Goal: Information Seeking & Learning: Learn about a topic

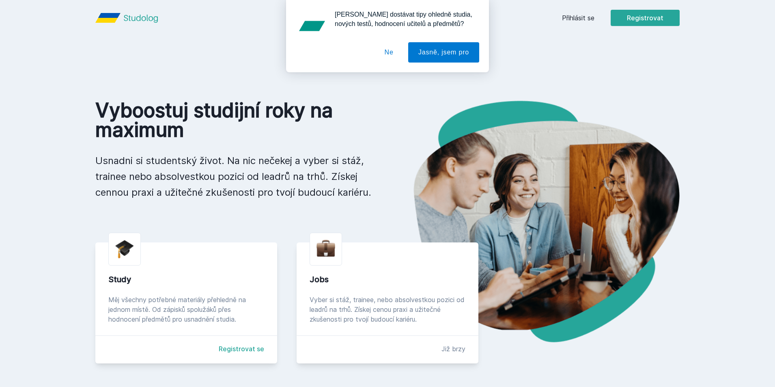
click at [391, 47] on button "Ne" at bounding box center [388, 52] width 29 height 20
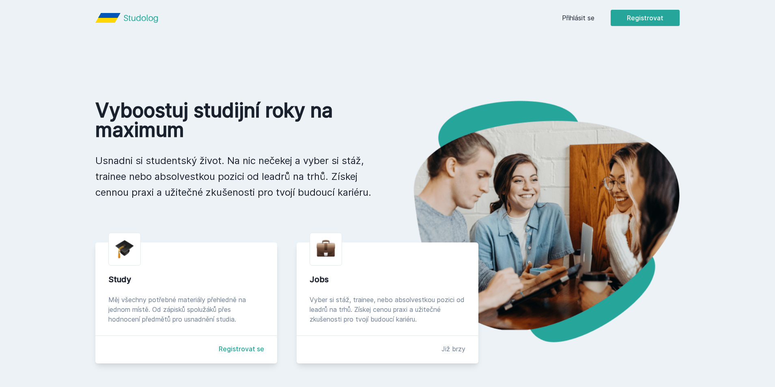
click at [572, 16] on link "Přihlásit se" at bounding box center [578, 18] width 32 height 10
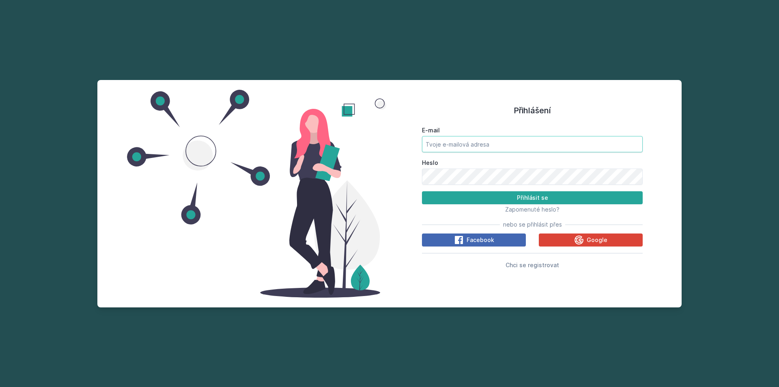
click at [440, 148] on input "E-mail" at bounding box center [532, 144] width 221 height 16
type input "[EMAIL_ADDRESS][DOMAIN_NAME]"
click at [523, 264] on span "Chci se registrovat" at bounding box center [532, 264] width 54 height 7
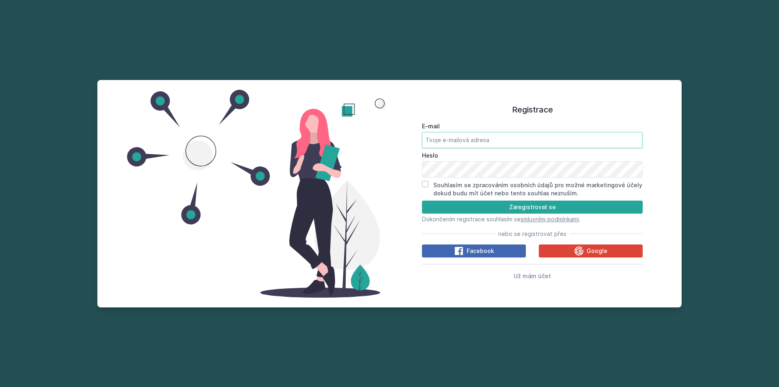
click at [466, 139] on input "E-mail" at bounding box center [532, 140] width 221 height 16
type input "[EMAIL_ADDRESS][DOMAIN_NAME]"
click at [425, 184] on input "Souhlasím se zpracováním osobních údajů pro možné marketingové účely dokud budu…" at bounding box center [425, 183] width 6 height 6
click at [450, 204] on button "Zaregistrovat se" at bounding box center [532, 206] width 221 height 13
click at [427, 183] on input "Souhlasím se zpracováním osobních údajů pro možné marketingové účely dokud budu…" at bounding box center [425, 183] width 6 height 6
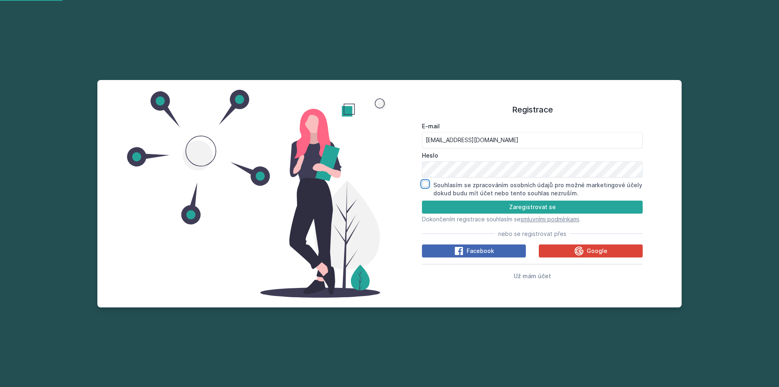
checkbox input "false"
click at [440, 204] on button "Zaregistrovat se" at bounding box center [532, 206] width 221 height 13
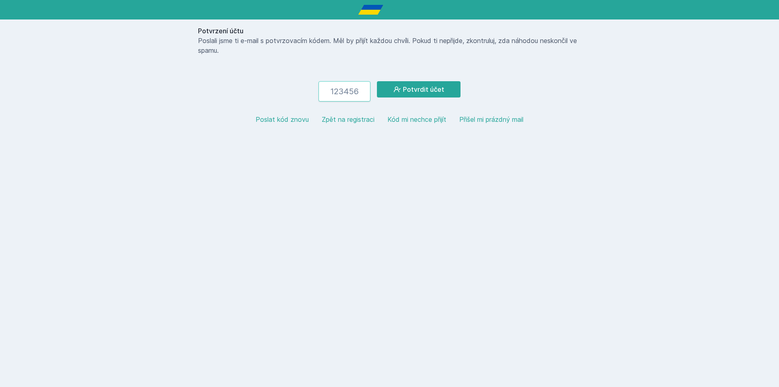
paste input "583007"
type input "583007"
click at [409, 94] on button "Potvrdit účet" at bounding box center [419, 89] width 84 height 16
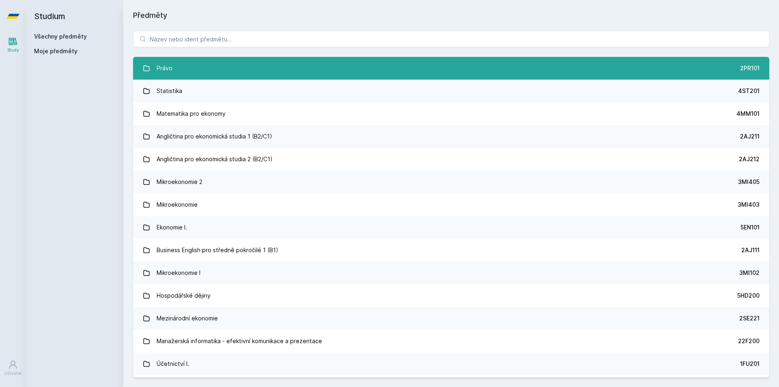
click at [166, 70] on div "Právo" at bounding box center [165, 68] width 16 height 16
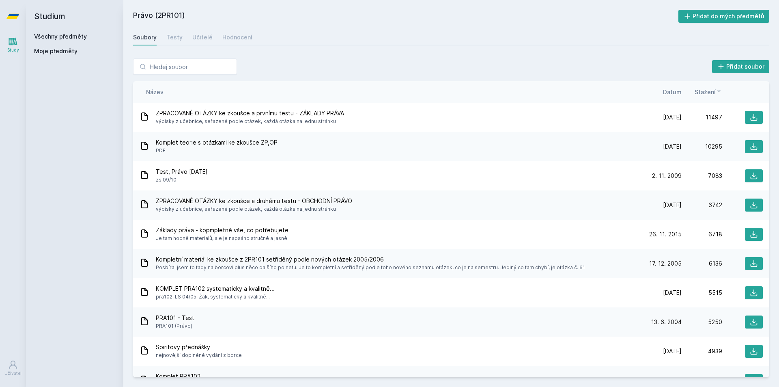
click at [675, 94] on span "Datum" at bounding box center [672, 92] width 19 height 9
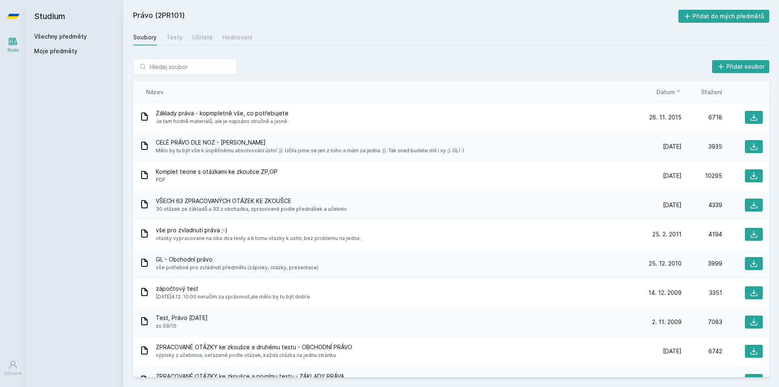
click at [675, 94] on button "Datum" at bounding box center [668, 92] width 25 height 9
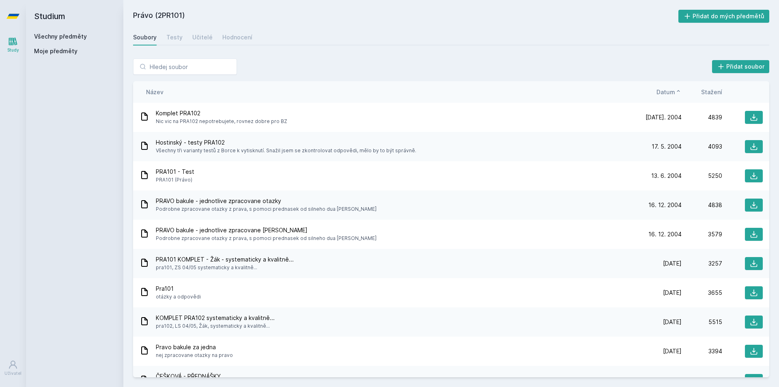
click at [675, 94] on button "Datum" at bounding box center [668, 92] width 25 height 9
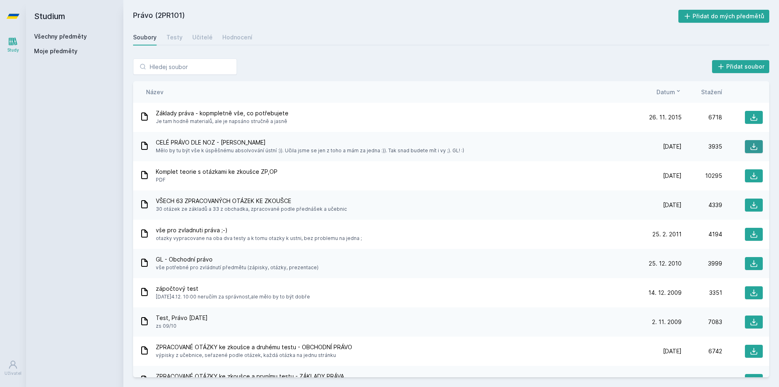
click at [752, 148] on icon at bounding box center [753, 146] width 7 height 7
click at [750, 177] on icon at bounding box center [753, 175] width 7 height 7
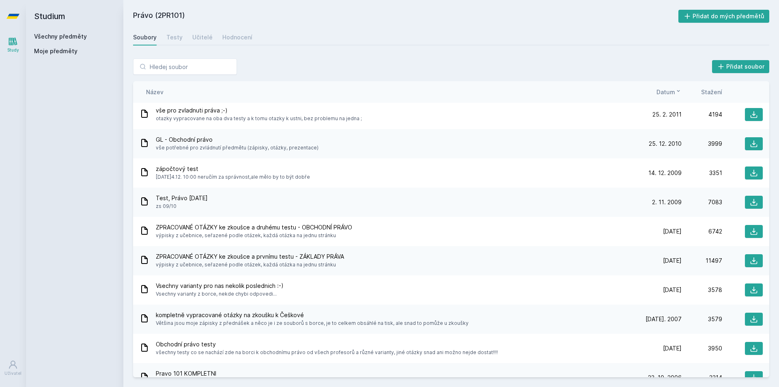
scroll to position [121, 0]
click at [750, 143] on icon at bounding box center [753, 142] width 7 height 7
click at [745, 140] on button at bounding box center [754, 142] width 18 height 13
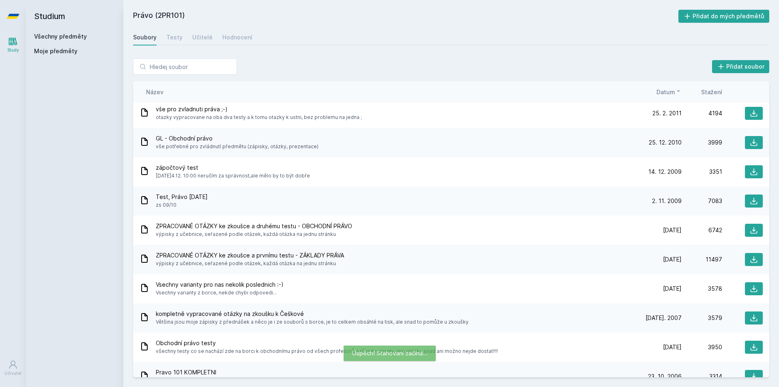
click at [499, 150] on div "GL - Obchodní právo vše potřebné pro zvládnutí předmětu (zápisky, otázky, preze…" at bounding box center [451, 142] width 636 height 29
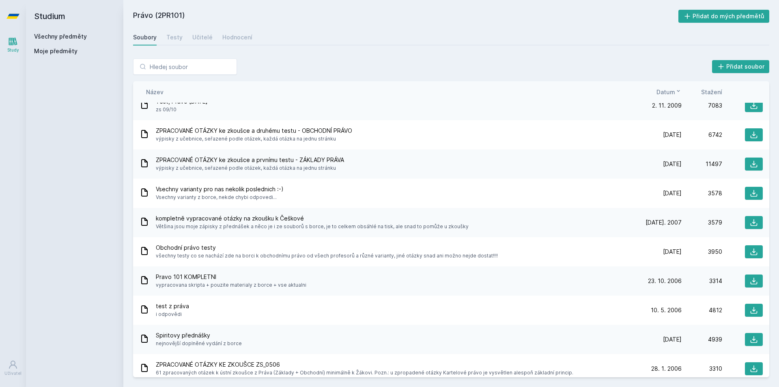
scroll to position [218, 0]
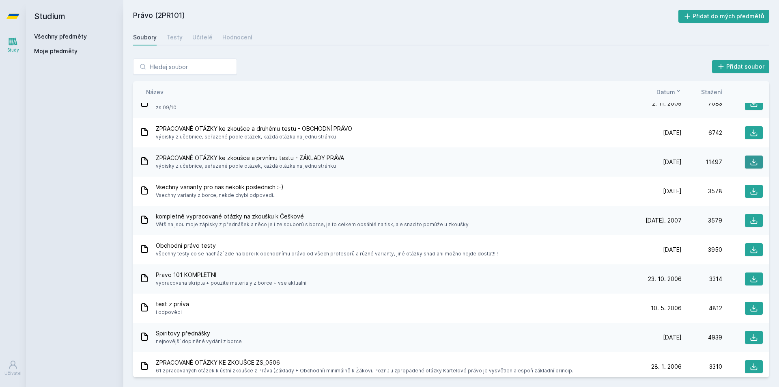
click at [750, 160] on icon at bounding box center [754, 162] width 8 height 8
drag, startPoint x: 769, startPoint y: 221, endPoint x: 769, endPoint y: 232, distance: 11.4
click at [769, 232] on div "Přidat soubor Řazení: Název Datum Stažení Název Datum Stažení Základy práva - k…" at bounding box center [450, 218] width 655 height 338
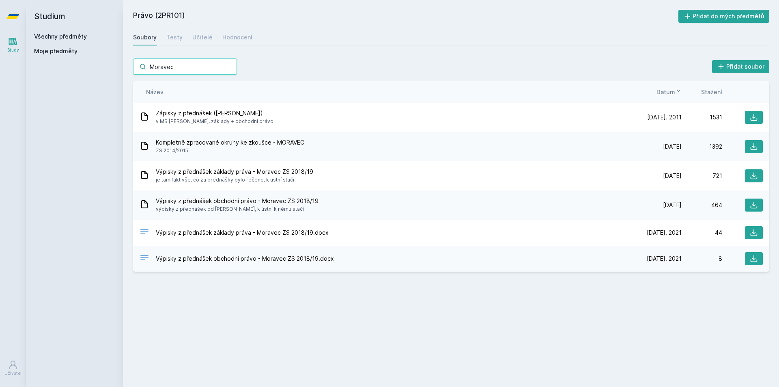
scroll to position [0, 0]
type input "Moravec"
click at [757, 233] on icon at bounding box center [753, 232] width 7 height 7
click at [756, 177] on icon at bounding box center [753, 175] width 7 height 7
click at [758, 118] on button at bounding box center [754, 117] width 18 height 13
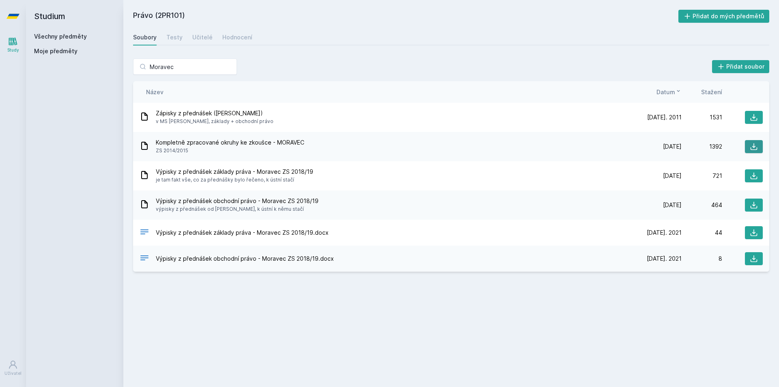
click at [757, 146] on icon at bounding box center [754, 146] width 8 height 8
drag, startPoint x: 210, startPoint y: 64, endPoint x: 117, endPoint y: 64, distance: 92.9
click at [117, 64] on div "Studium Všechny předměty Moje předměty Právo (2PR101) Přidat do mých předmětů […" at bounding box center [402, 193] width 753 height 387
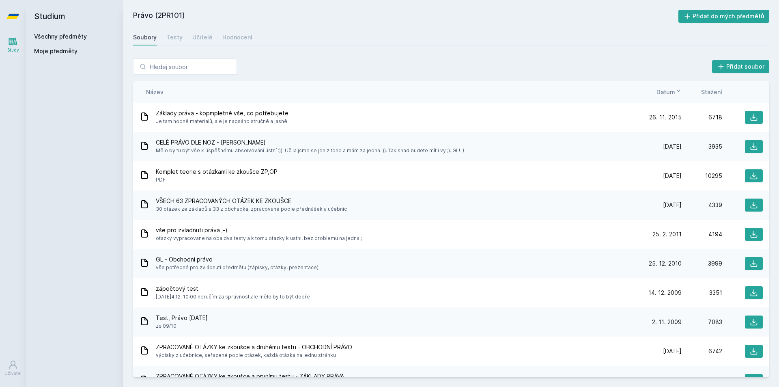
click at [676, 93] on icon at bounding box center [678, 91] width 6 height 6
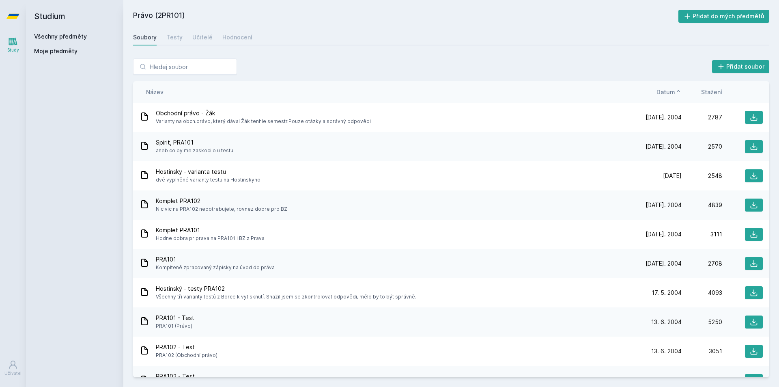
click at [675, 93] on icon at bounding box center [678, 91] width 6 height 6
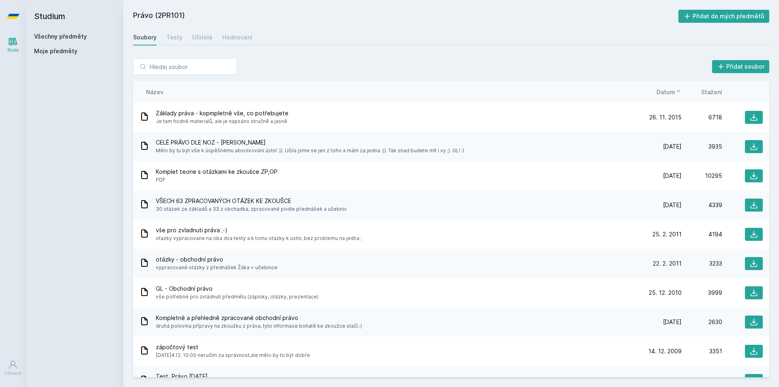
click at [181, 36] on div "Soubory Testy Učitelé Hodnocení" at bounding box center [451, 37] width 636 height 16
click at [174, 36] on div "Testy" at bounding box center [174, 37] width 16 height 8
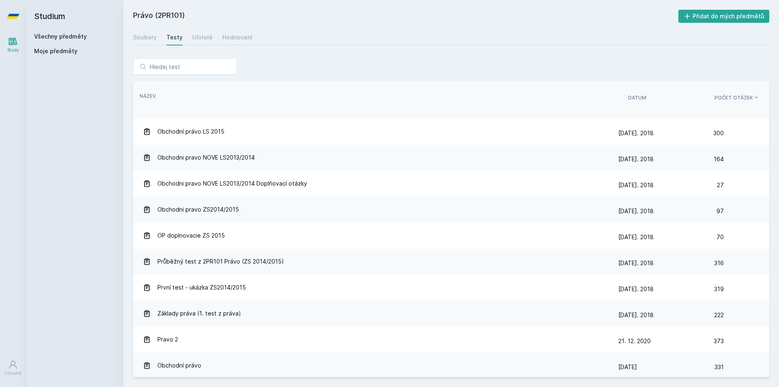
scroll to position [150, 0]
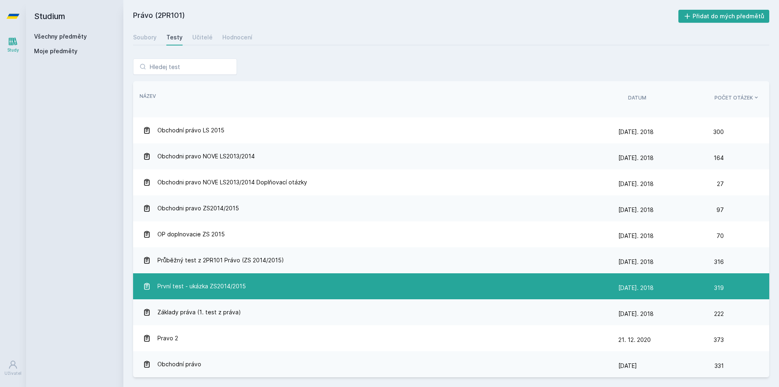
click at [396, 286] on div "První test - ukázka ZS2014/2015" at bounding box center [380, 286] width 475 height 16
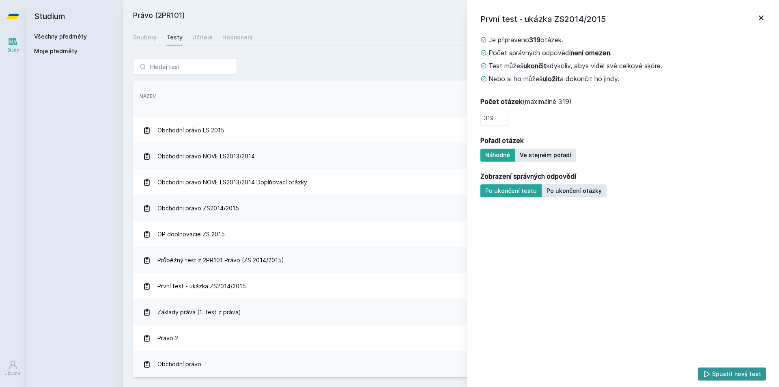
click at [741, 376] on button "Spustit nový test" at bounding box center [732, 373] width 69 height 13
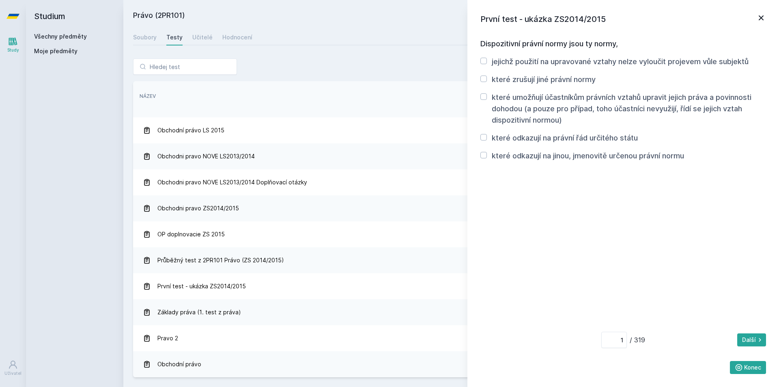
click at [213, 38] on div "Soubory Testy Učitelé Hodnocení" at bounding box center [451, 37] width 636 height 16
click at [200, 38] on div "Učitelé" at bounding box center [202, 37] width 20 height 8
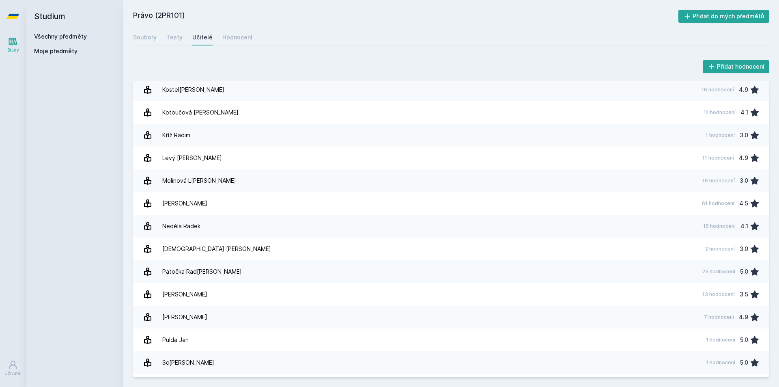
scroll to position [365, 0]
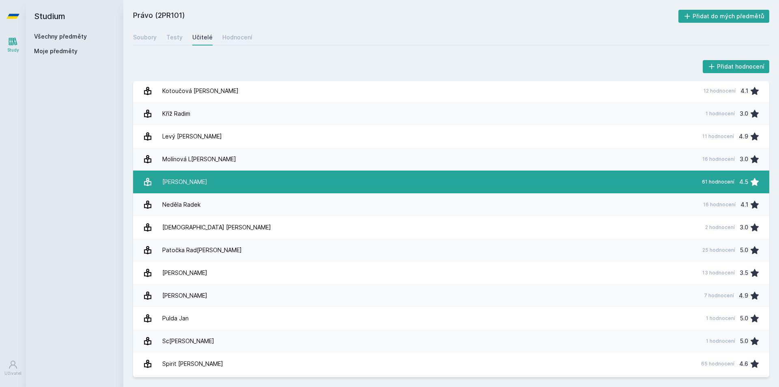
click at [711, 179] on div "61 hodnocení" at bounding box center [718, 181] width 32 height 6
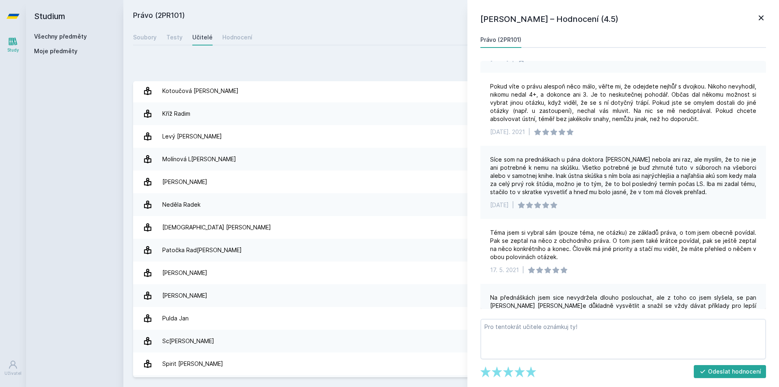
scroll to position [924, 0]
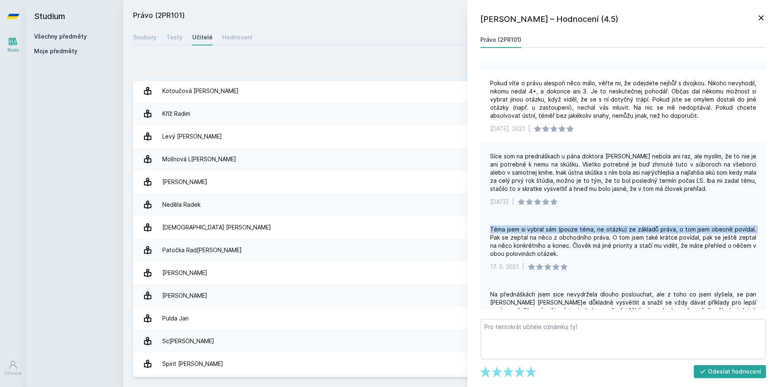
drag, startPoint x: 761, startPoint y: 204, endPoint x: 761, endPoint y: 209, distance: 5.3
click at [761, 209] on div "U zkoušení jsem si vytáhl téma a dostal okno. Něco jsem nadrmolil, nebylo to mo…" at bounding box center [623, 185] width 286 height 248
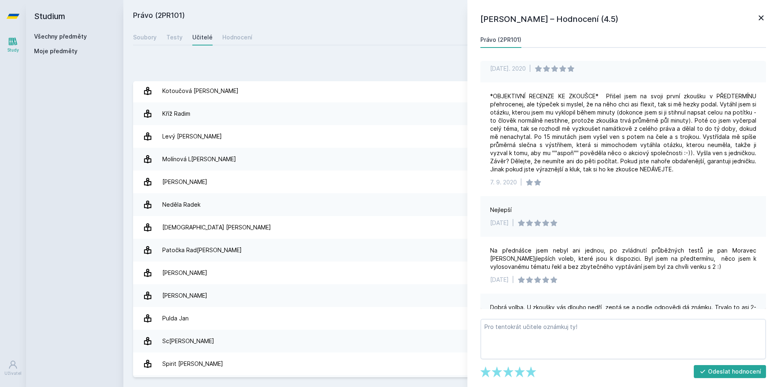
scroll to position [1345, 0]
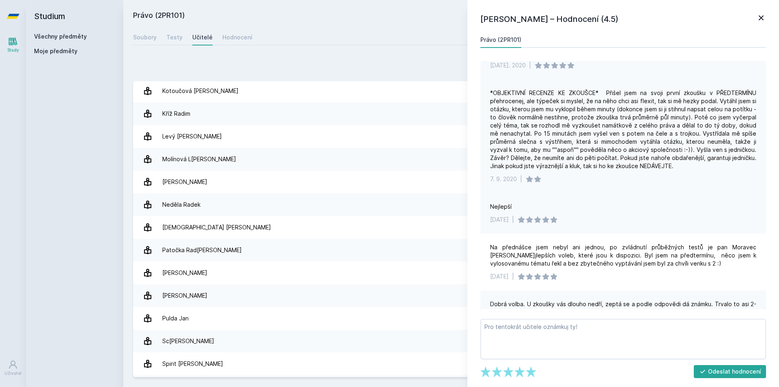
click at [592, 148] on div "*OBJEKTIVNÍ RECENZE KE ZKOUŠCE* Přišel jsem na svoji první zkoušku v PŘEDTERMÍN…" at bounding box center [623, 129] width 266 height 81
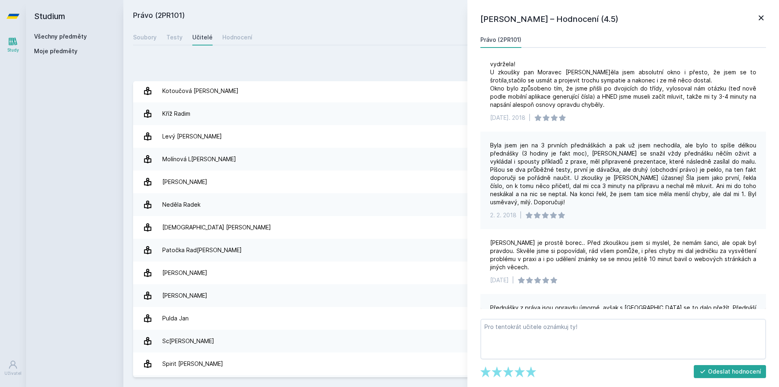
scroll to position [1793, 0]
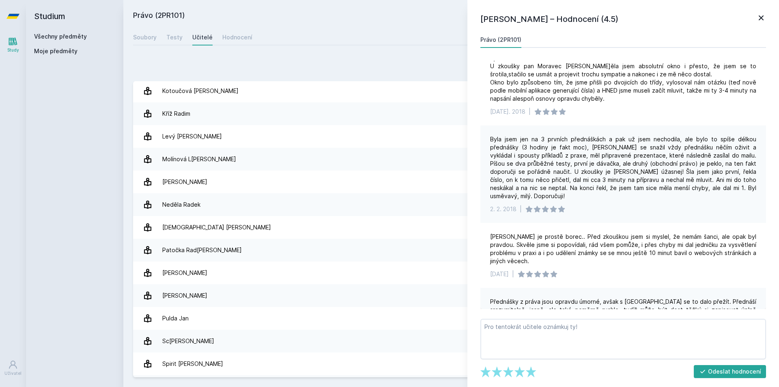
click at [316, 74] on div "Přidat hodnocení" at bounding box center [451, 66] width 636 height 16
click at [235, 37] on div "Hodnocení" at bounding box center [237, 37] width 30 height 8
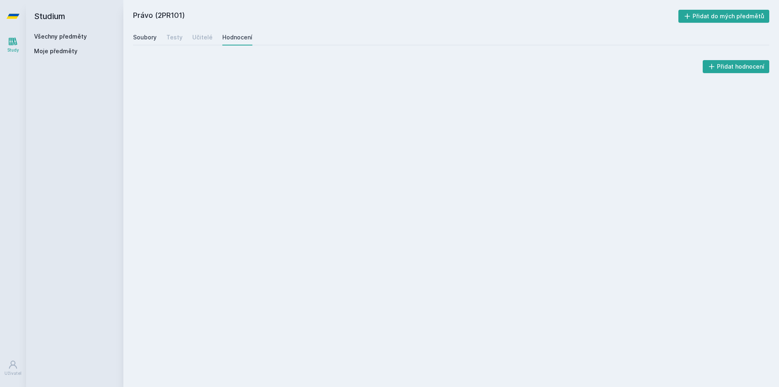
click at [142, 40] on div "Soubory" at bounding box center [145, 37] width 24 height 8
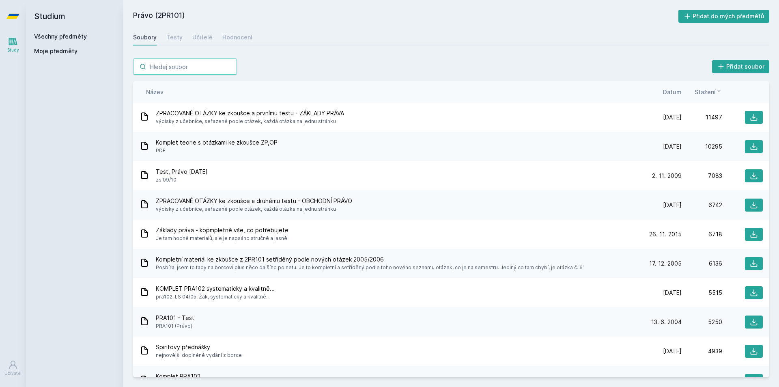
click at [170, 66] on input "search" at bounding box center [185, 66] width 104 height 16
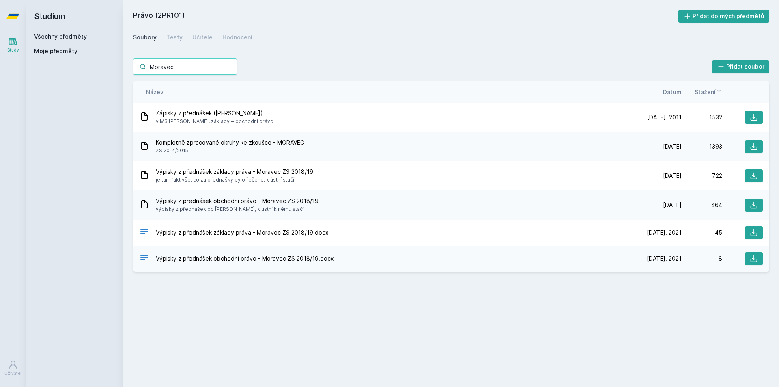
type input "Moravec"
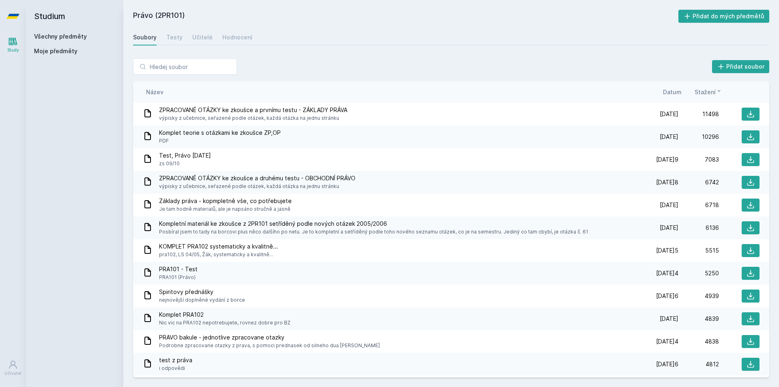
click at [60, 34] on link "Všechny předměty" at bounding box center [60, 36] width 53 height 7
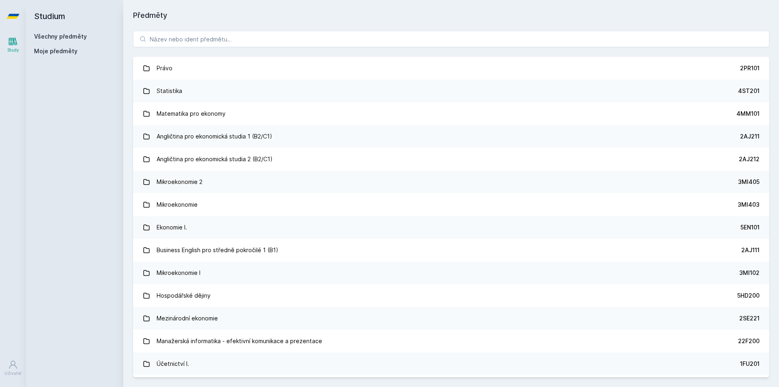
click at [61, 34] on link "Všechny předměty" at bounding box center [60, 36] width 53 height 7
click at [65, 52] on span "Moje předměty" at bounding box center [55, 51] width 43 height 8
click at [63, 52] on span "Moje předměty" at bounding box center [55, 51] width 43 height 8
click at [62, 35] on link "Všechny předměty" at bounding box center [60, 36] width 53 height 7
click at [201, 38] on input "search" at bounding box center [451, 39] width 636 height 16
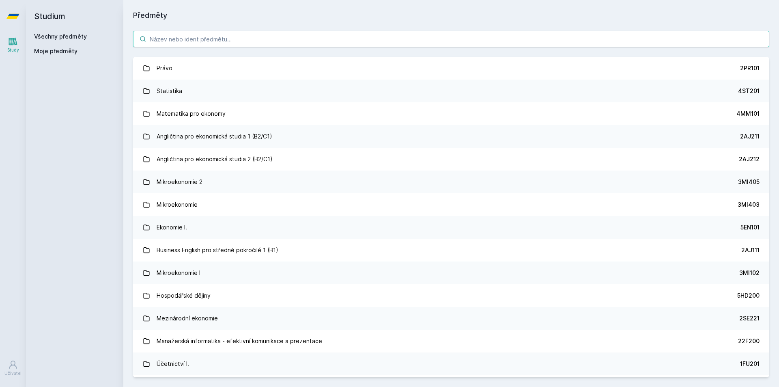
paste input "2AJ211"
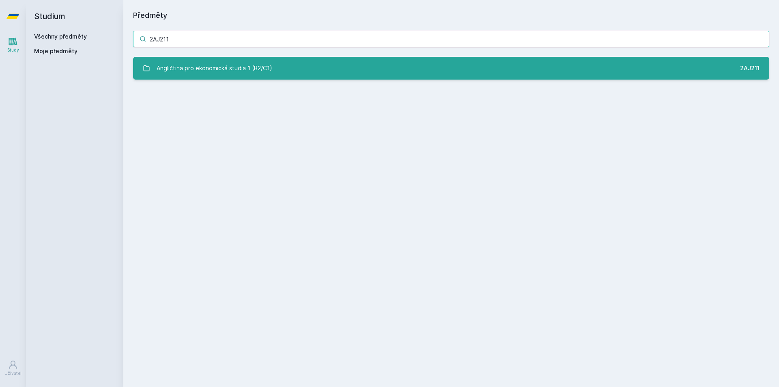
type input "2AJ211"
click at [217, 69] on div "Angličtina pro ekonomická studia 1 (B2/C1)" at bounding box center [215, 68] width 116 height 16
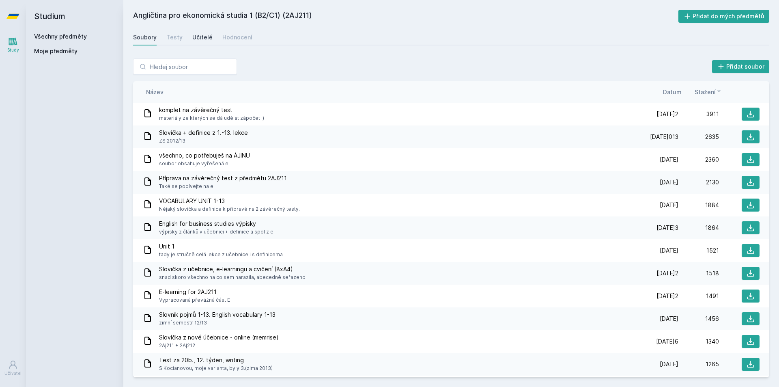
click at [196, 30] on link "Učitelé" at bounding box center [202, 37] width 20 height 16
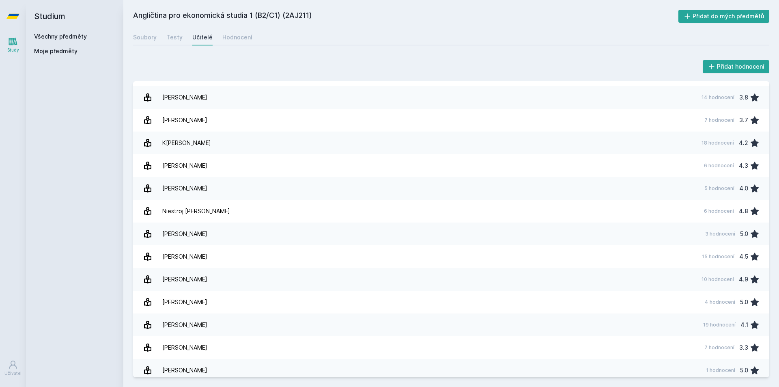
scroll to position [113, 0]
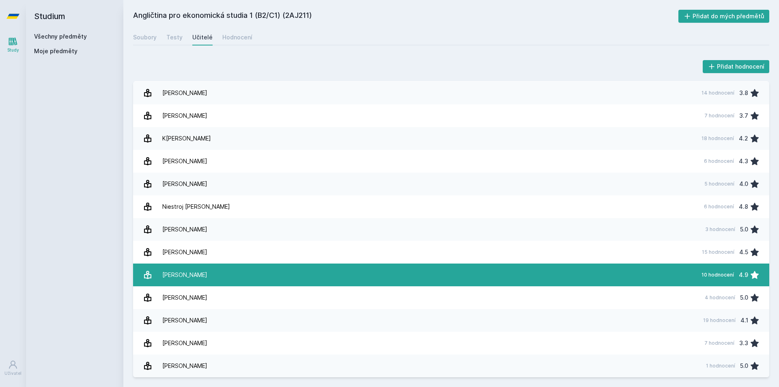
click at [657, 271] on link "Pošvicová Zdena 10 hodnocení 4.9" at bounding box center [451, 274] width 636 height 23
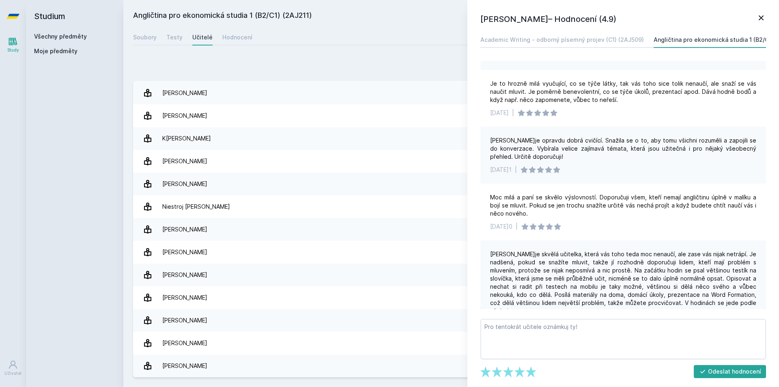
scroll to position [253, 0]
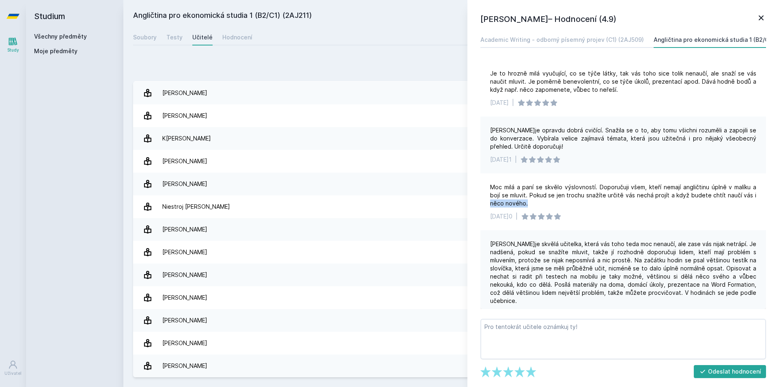
drag, startPoint x: 761, startPoint y: 197, endPoint x: 767, endPoint y: 200, distance: 6.7
click at [767, 200] on div "Academic Writing - odborný písemný projev (C1) (2AJ509) Angličtina pro ekonomic…" at bounding box center [623, 170] width 289 height 277
click at [769, 216] on div "Zdena Pošvicová – Hodnocení (4.9) Academic Writing - odborný písemný projev (C1…" at bounding box center [622, 193] width 311 height 387
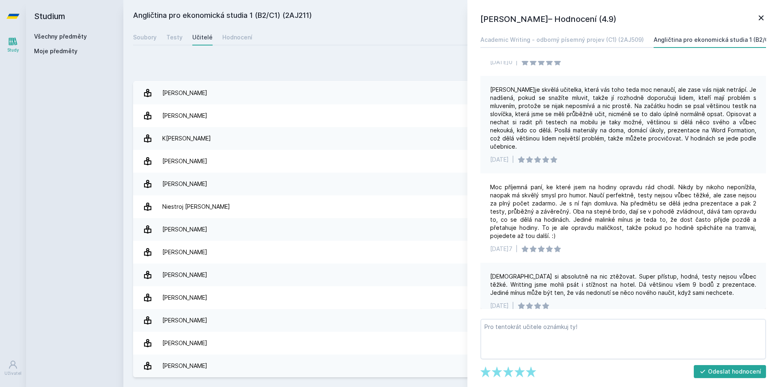
scroll to position [409, 0]
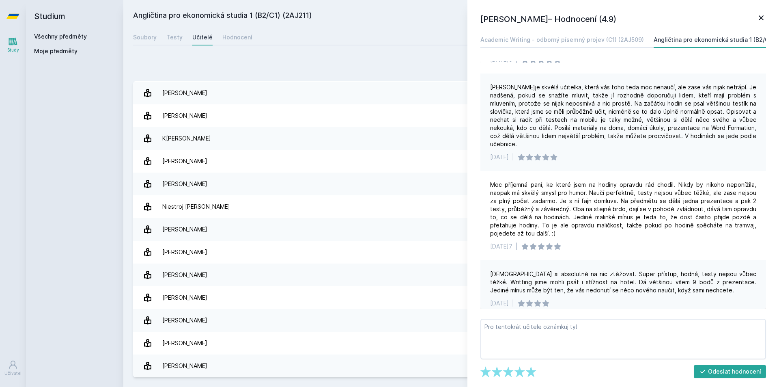
click at [769, 271] on div "Zdena Pošvicová – Hodnocení (4.9) Academic Writing - odborný písemný projev (C1…" at bounding box center [622, 193] width 311 height 387
drag, startPoint x: 760, startPoint y: 267, endPoint x: 762, endPoint y: 271, distance: 4.7
click at [762, 271] on div "Hodná, doporučuji 21. 1. 2025 | I LOVED HER, velmi zábavná babka, u které nejví…" at bounding box center [623, 185] width 286 height 248
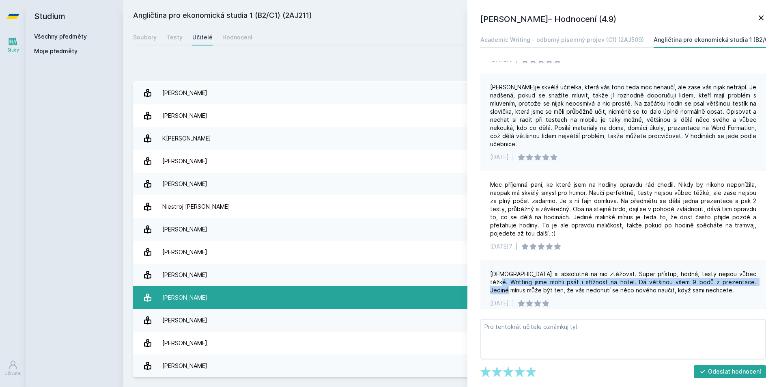
click at [301, 299] on link "Šišková Zdislava 4 hodnocení 5.0" at bounding box center [451, 297] width 636 height 23
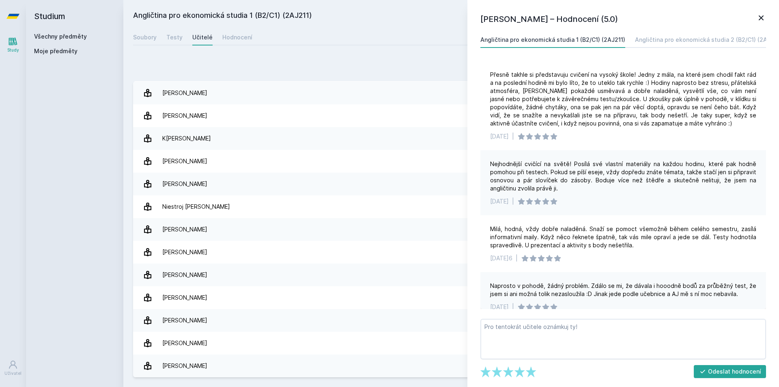
click at [770, 19] on div "Zdislava Šišková – Hodnocení (5.0) Angličtina pro ekonomická studia 1 (B2/C1) (…" at bounding box center [622, 193] width 311 height 387
click at [761, 22] on icon at bounding box center [761, 18] width 10 height 10
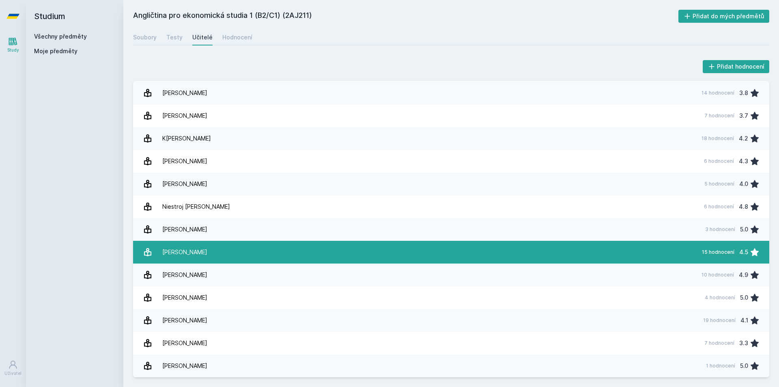
click at [705, 251] on div "15 hodnocení" at bounding box center [718, 252] width 32 height 6
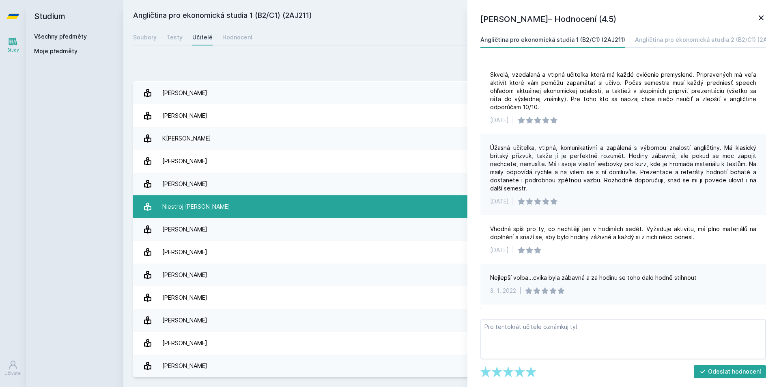
click at [356, 209] on link "Niestroj Catherine 6 hodnocení 4.8" at bounding box center [451, 206] width 636 height 23
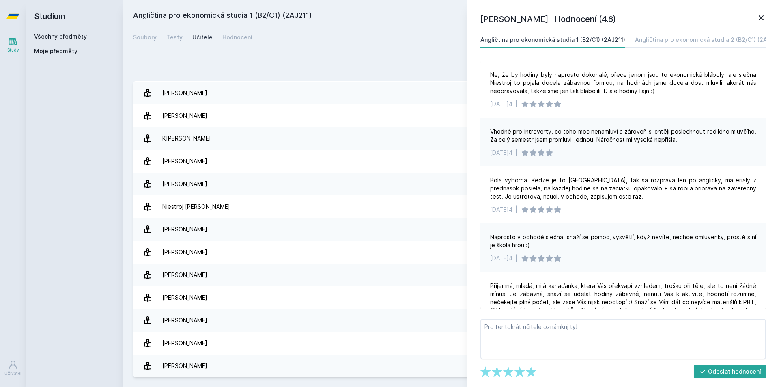
click at [762, 15] on icon at bounding box center [761, 18] width 10 height 10
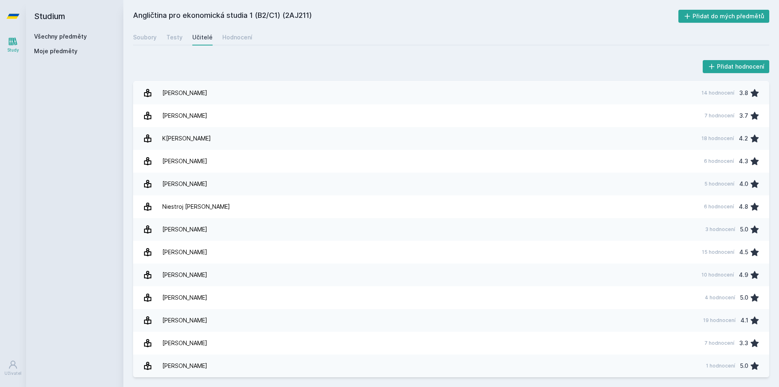
click at [766, 193] on div "Adamcová Jitka 3 hodnocení 3.7 Baštýřová Šárka 4 hodnocení 3.0 Coleman Michael …" at bounding box center [451, 229] width 636 height 296
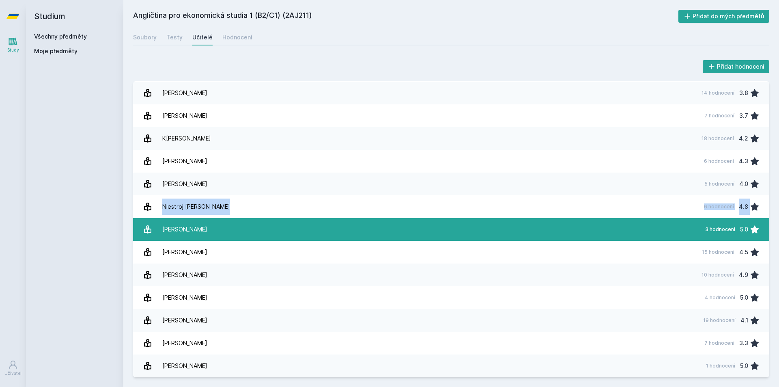
drag, startPoint x: 770, startPoint y: 194, endPoint x: 760, endPoint y: 219, distance: 26.4
click at [772, 204] on div "Přidat hodnocení Adamcová Jitka 3 hodnocení 3.7 Baštýřová Šárka 4 hodnocení 3.0…" at bounding box center [450, 218] width 655 height 338
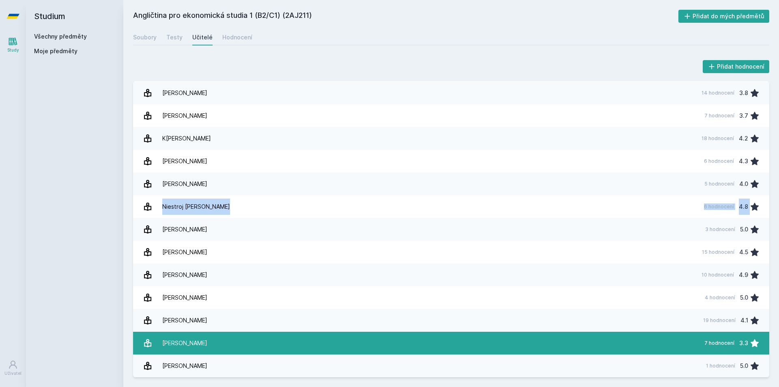
click at [653, 341] on link "Taišl Lubomír 7 hodnocení 3.3" at bounding box center [451, 342] width 636 height 23
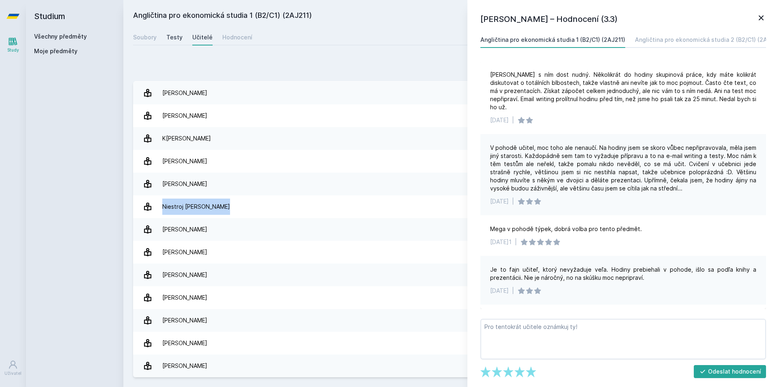
click at [172, 39] on div "Testy" at bounding box center [174, 37] width 16 height 8
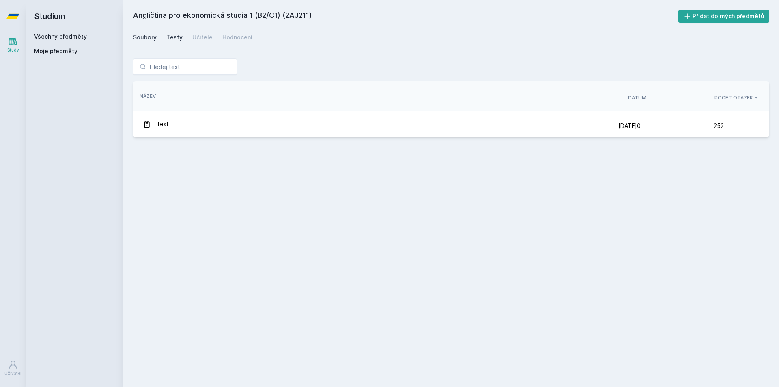
click at [151, 35] on div "Soubory" at bounding box center [145, 37] width 24 height 8
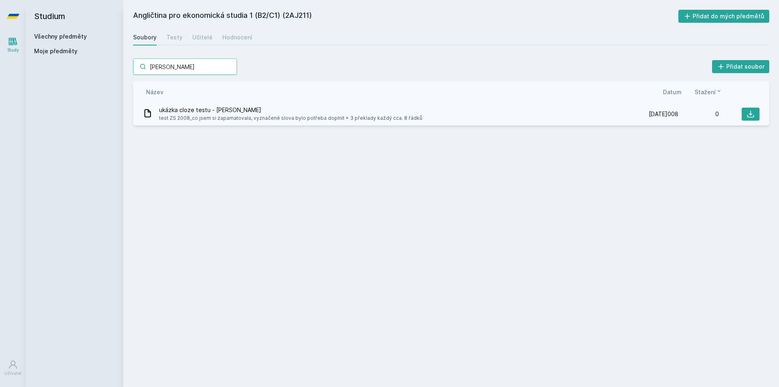
type input "Pošvicová"
drag, startPoint x: 200, startPoint y: 113, endPoint x: 217, endPoint y: 116, distance: 17.3
click at [217, 116] on div "ukázka cloze testu - Pošvicová test ZS 2008_co jsem si zapamatovala, vyznačené …" at bounding box center [290, 114] width 263 height 16
click at [235, 116] on span "test ZS 2008_co jsem si zapamatovala, vyznačené slova bylo potřeba doplnit + 3 …" at bounding box center [290, 118] width 263 height 8
click at [263, 119] on span "test ZS 2008_co jsem si zapamatovala, vyznačené slova bylo potřeba doplnit + 3 …" at bounding box center [290, 118] width 263 height 8
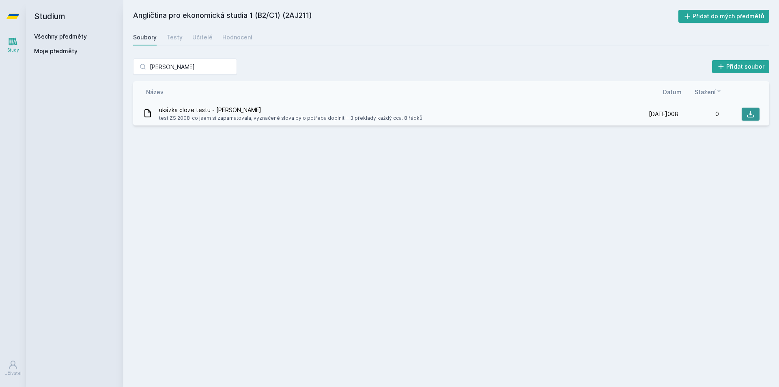
click at [755, 114] on button at bounding box center [750, 113] width 18 height 13
drag, startPoint x: 187, startPoint y: 70, endPoint x: 125, endPoint y: 76, distance: 62.3
click at [125, 76] on div "Pošvicová Přidat soubor Řazení: Název Datum Stažení Název Datum Stažení ukázka …" at bounding box center [450, 92] width 655 height 86
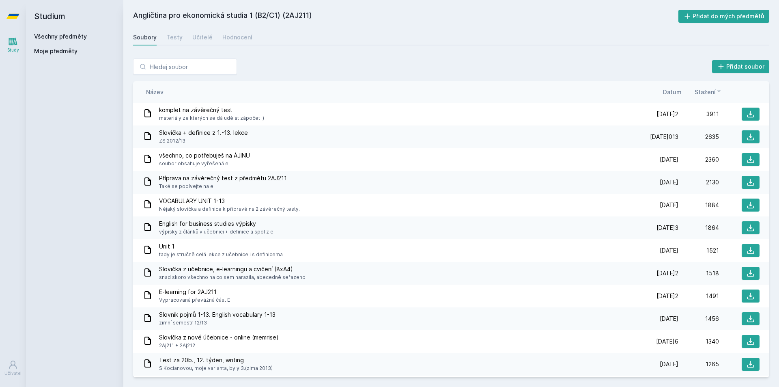
click at [671, 90] on span "Datum" at bounding box center [672, 92] width 19 height 9
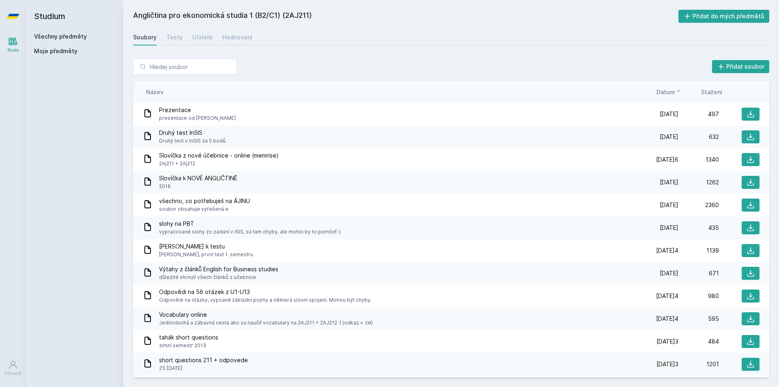
click at [674, 90] on span "Datum" at bounding box center [665, 92] width 19 height 9
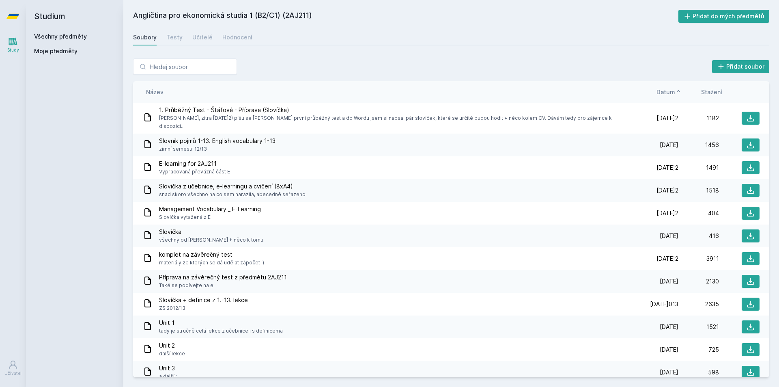
click at [674, 90] on span "Datum" at bounding box center [665, 92] width 19 height 9
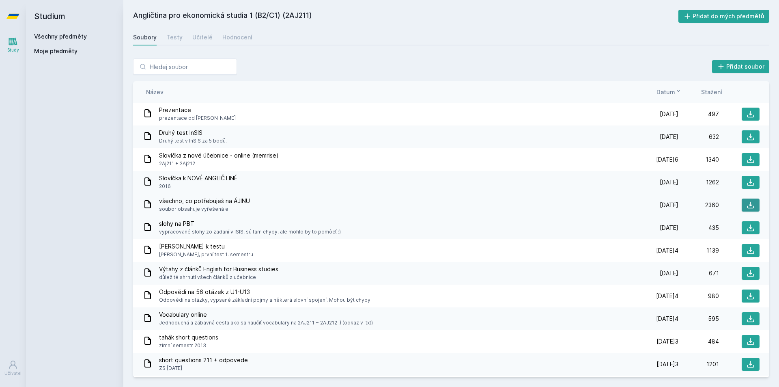
click at [746, 205] on icon at bounding box center [750, 205] width 8 height 8
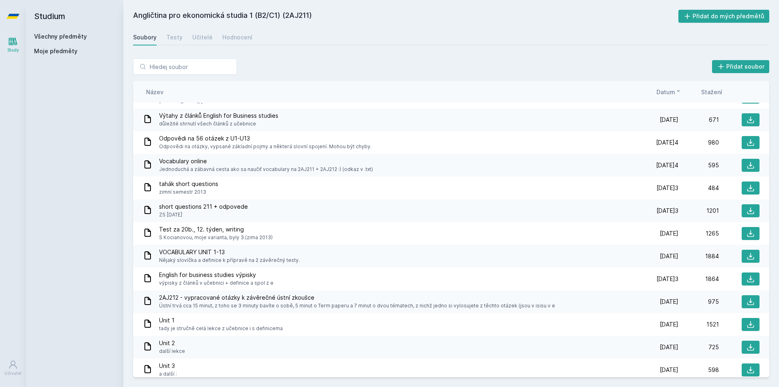
scroll to position [155, 0]
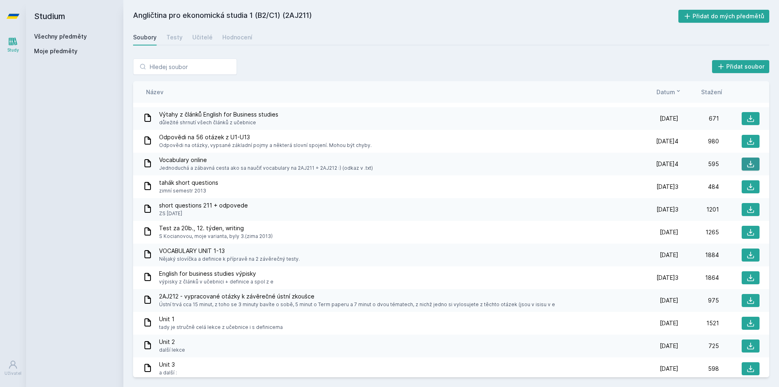
click at [749, 165] on icon at bounding box center [750, 164] width 7 height 7
click at [371, 221] on div "Test za 20b., 12. týden, writing S Kocianovou, moje varianta, byly 3.(zima 2013…" at bounding box center [451, 232] width 636 height 23
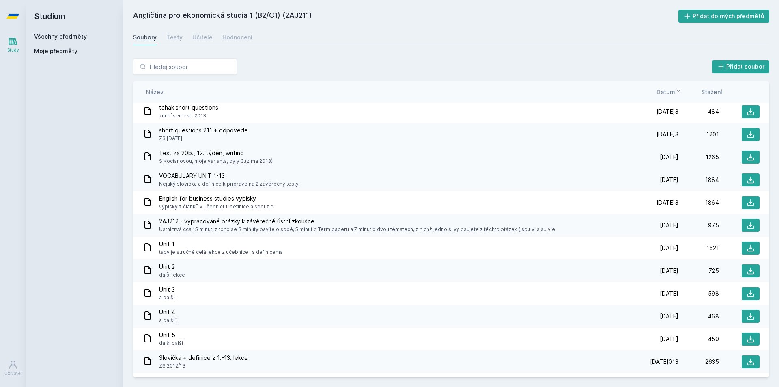
scroll to position [236, 0]
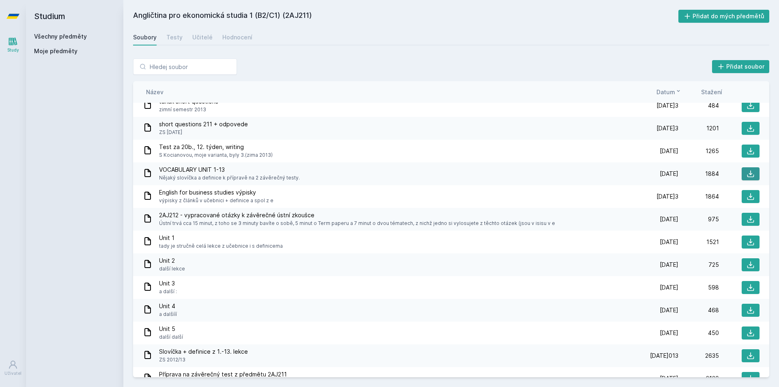
click at [746, 176] on icon at bounding box center [750, 174] width 8 height 8
